Goal: Check status: Verify the current state of an ongoing process or item

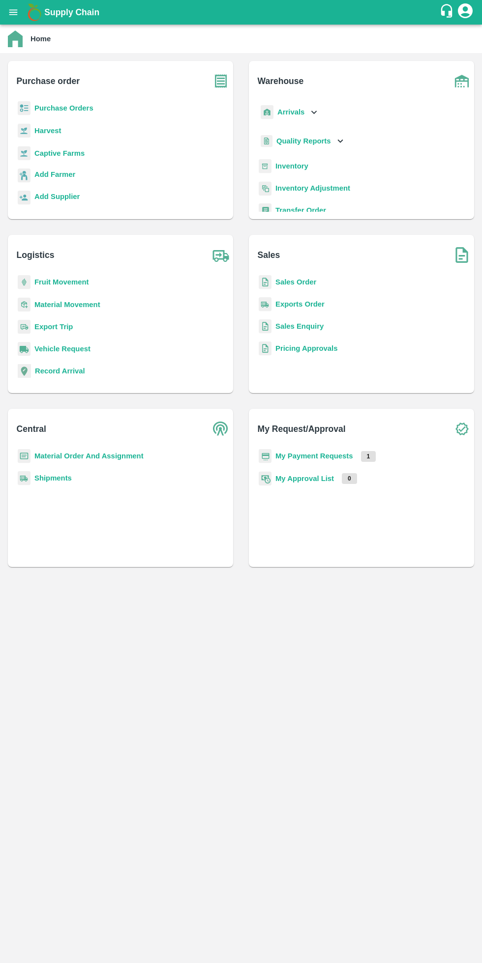
click at [320, 457] on b "My Payment Requests" at bounding box center [314, 456] width 78 height 8
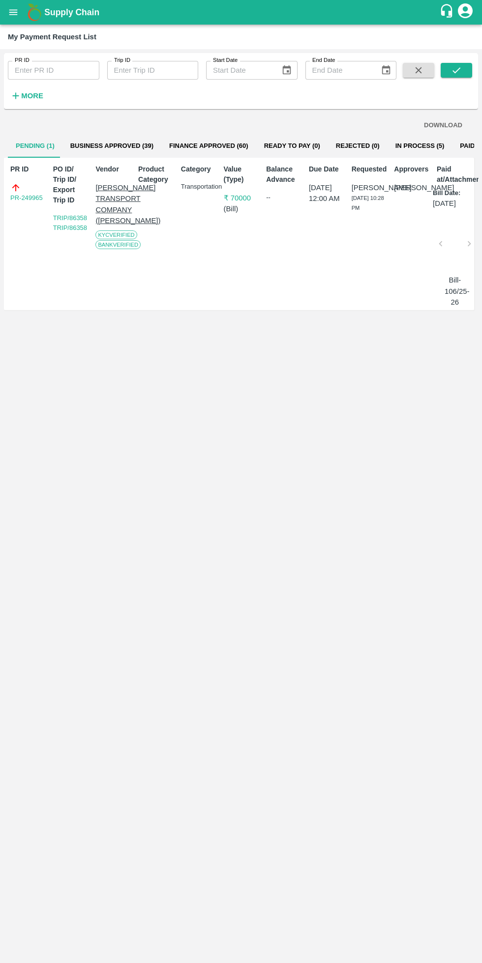
click at [40, 96] on strong "More" at bounding box center [32, 96] width 22 height 8
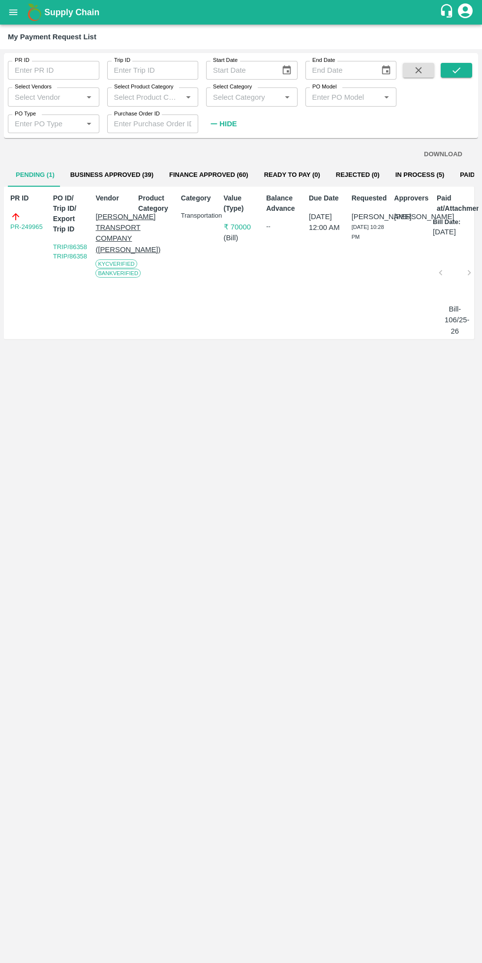
click at [45, 97] on input "Select Vendors" at bounding box center [45, 96] width 69 height 13
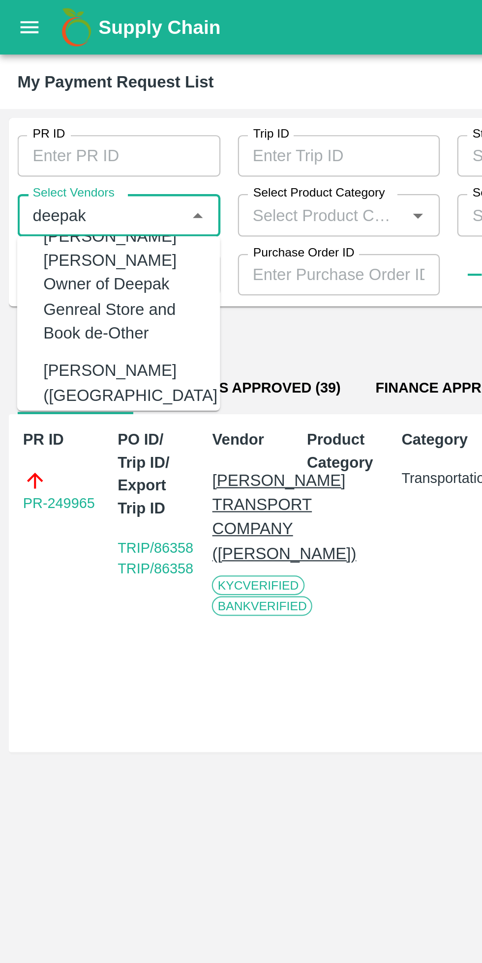
scroll to position [53, 0]
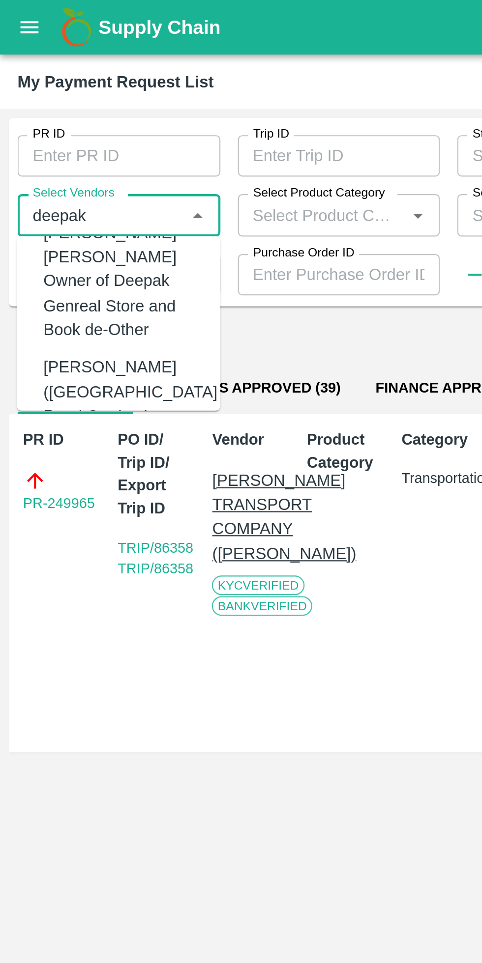
click at [55, 161] on div "[PERSON_NAME]([GEOGRAPHIC_DATA] Road Carriers)-Transporter" at bounding box center [59, 182] width 78 height 44
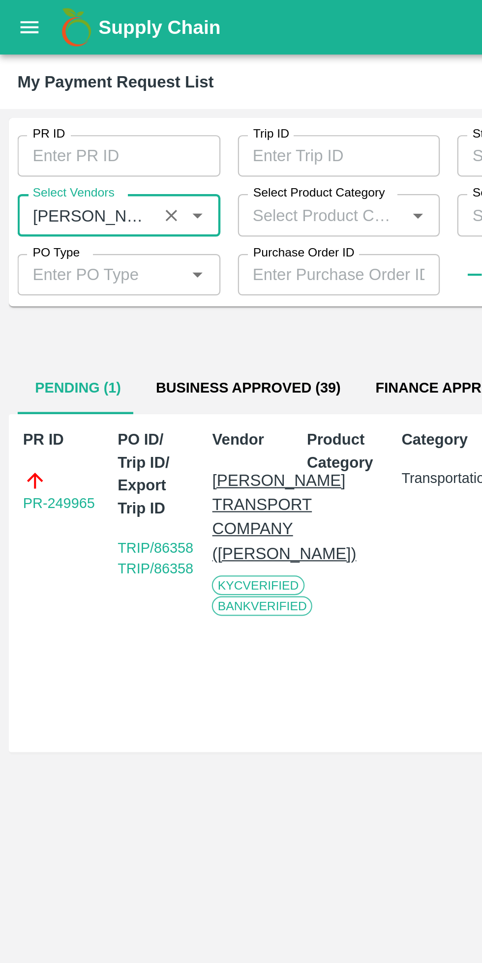
scroll to position [0, 7]
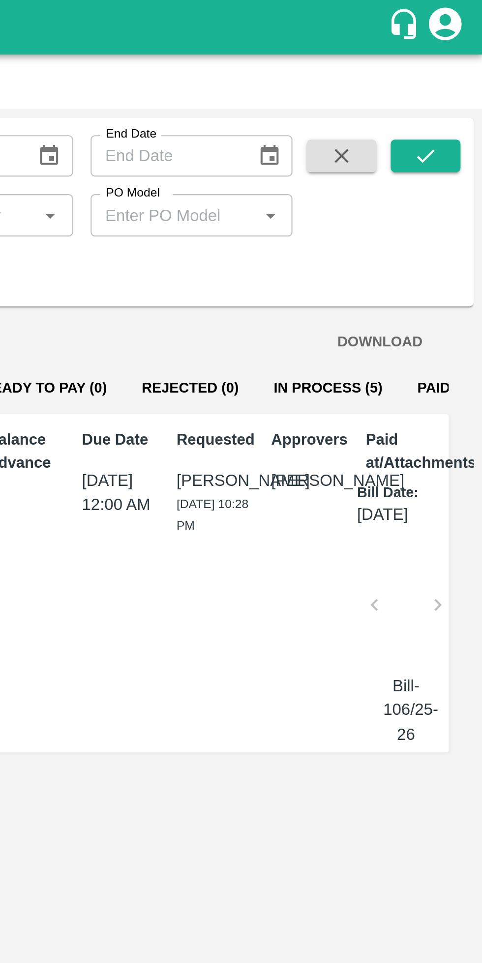
type input "[PERSON_NAME]([GEOGRAPHIC_DATA] Road Carriers)-Transporter"
click at [450, 67] on button "submit" at bounding box center [455, 70] width 31 height 15
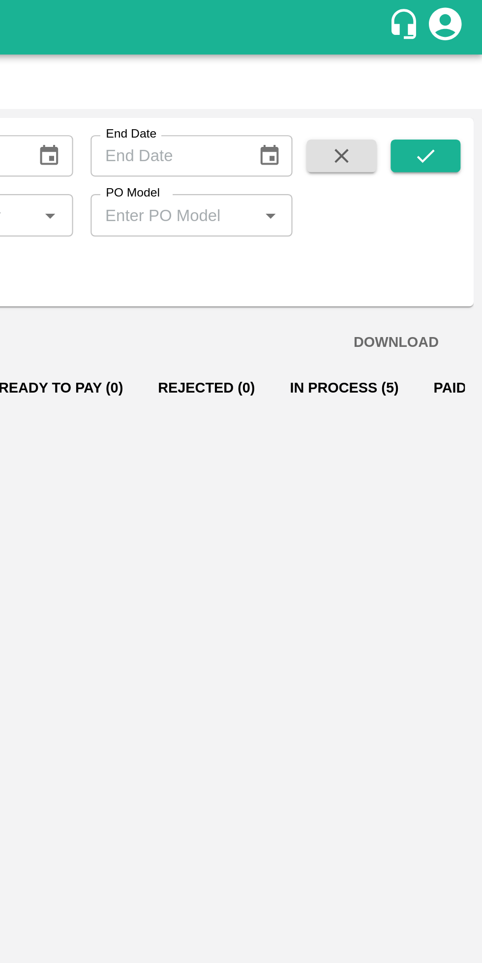
scroll to position [0, 0]
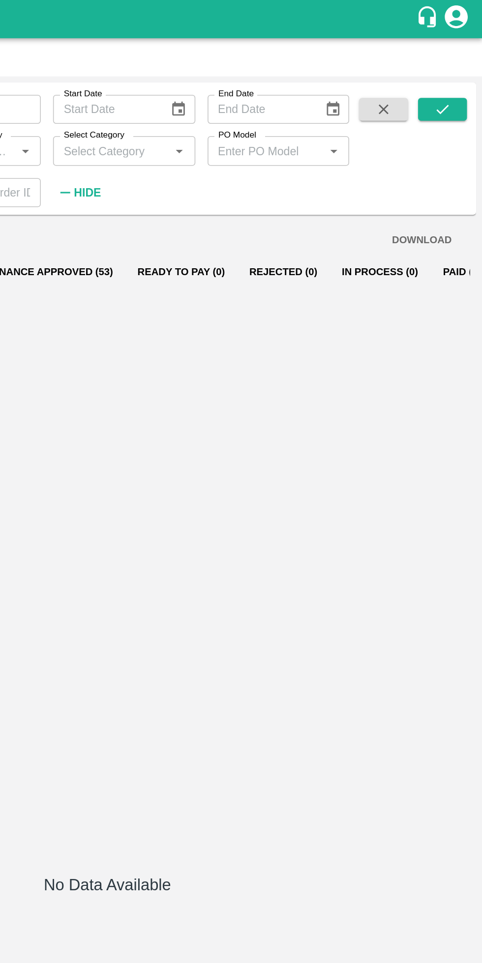
click at [451, 173] on button "Paid (66)" at bounding box center [470, 175] width 44 height 24
